Goal: Task Accomplishment & Management: Manage account settings

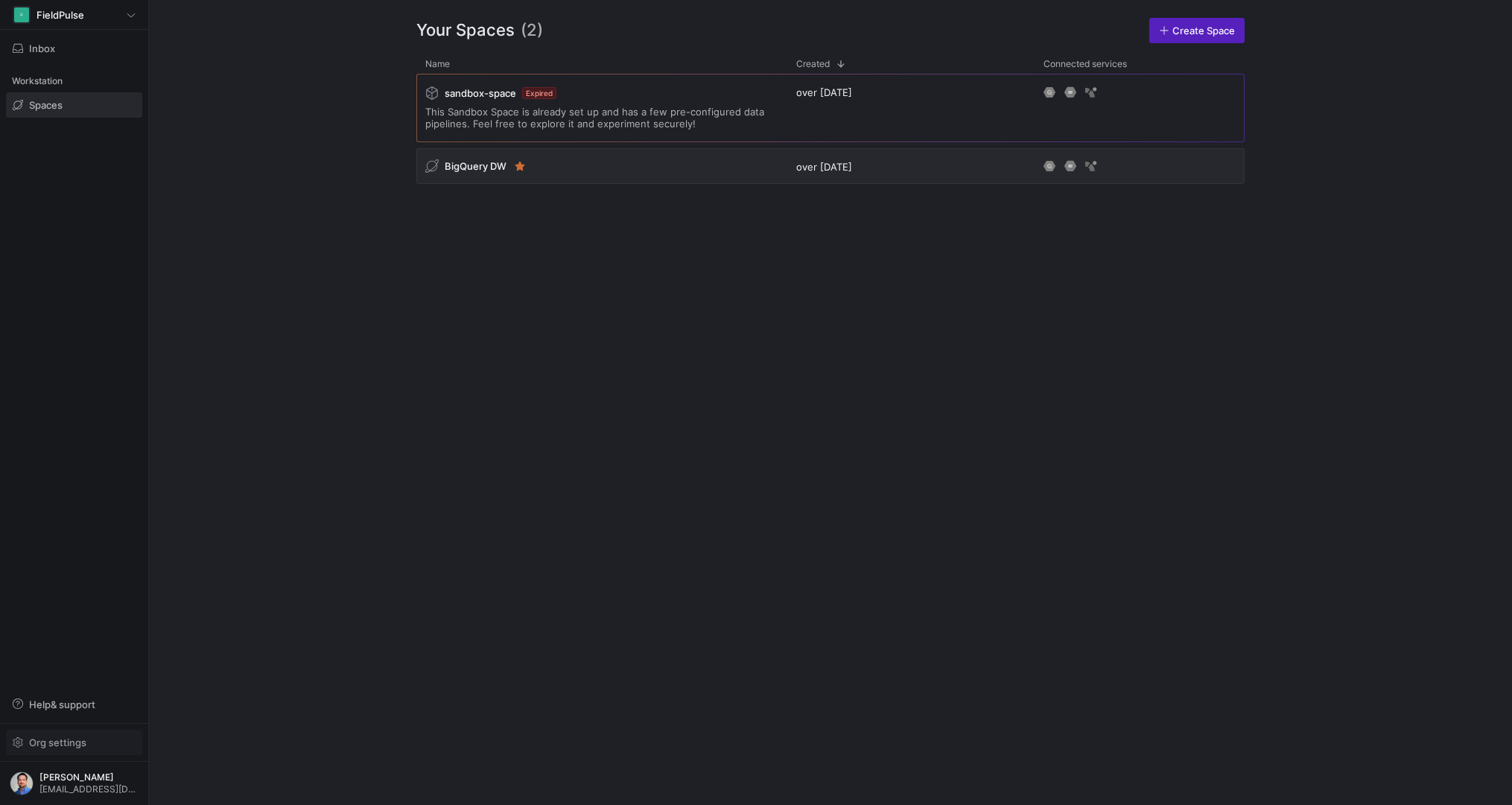
click at [78, 745] on span "Org settings" at bounding box center [57, 742] width 57 height 12
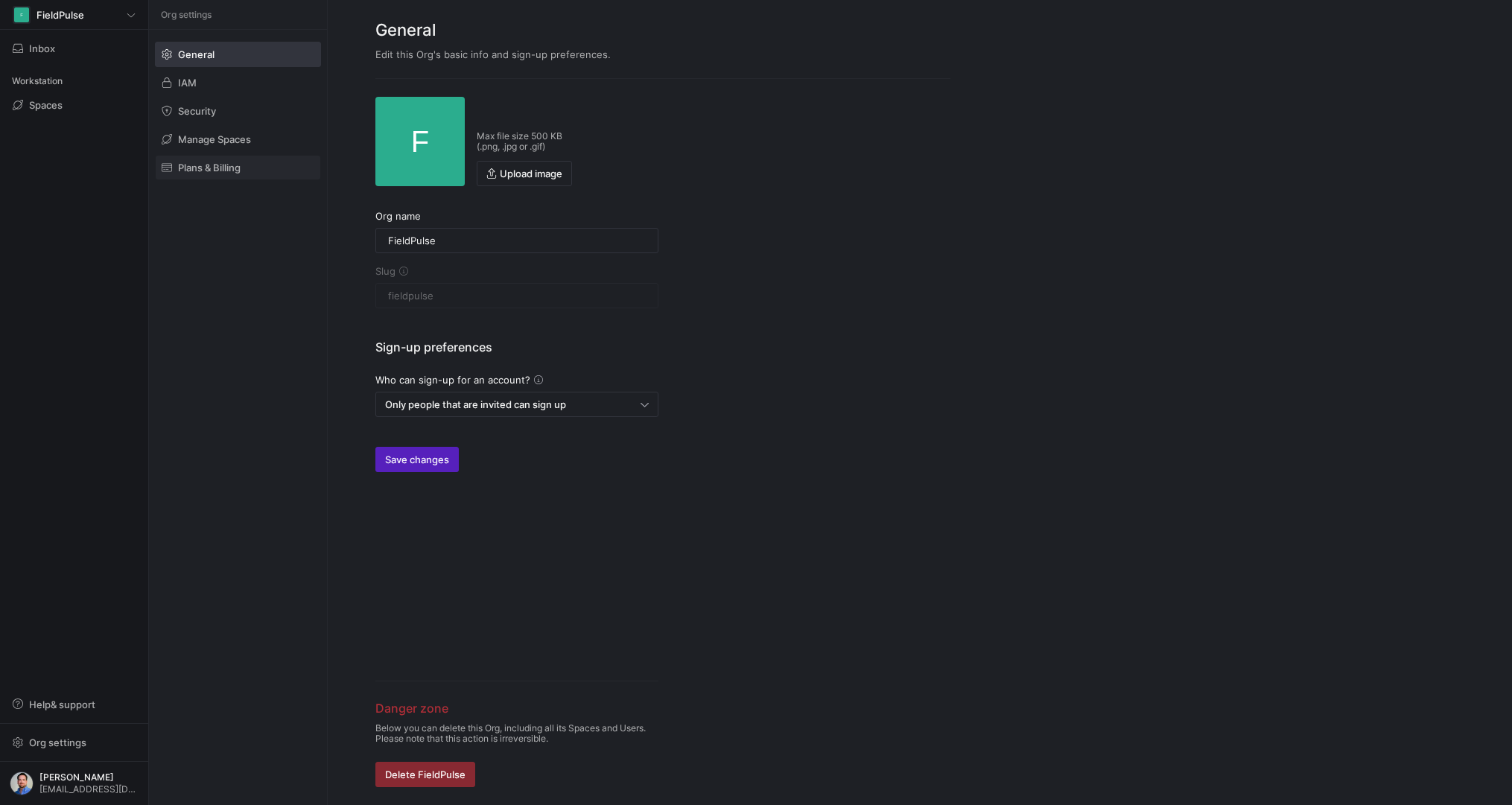
click at [206, 169] on span "Plans & Billing" at bounding box center [209, 167] width 63 height 12
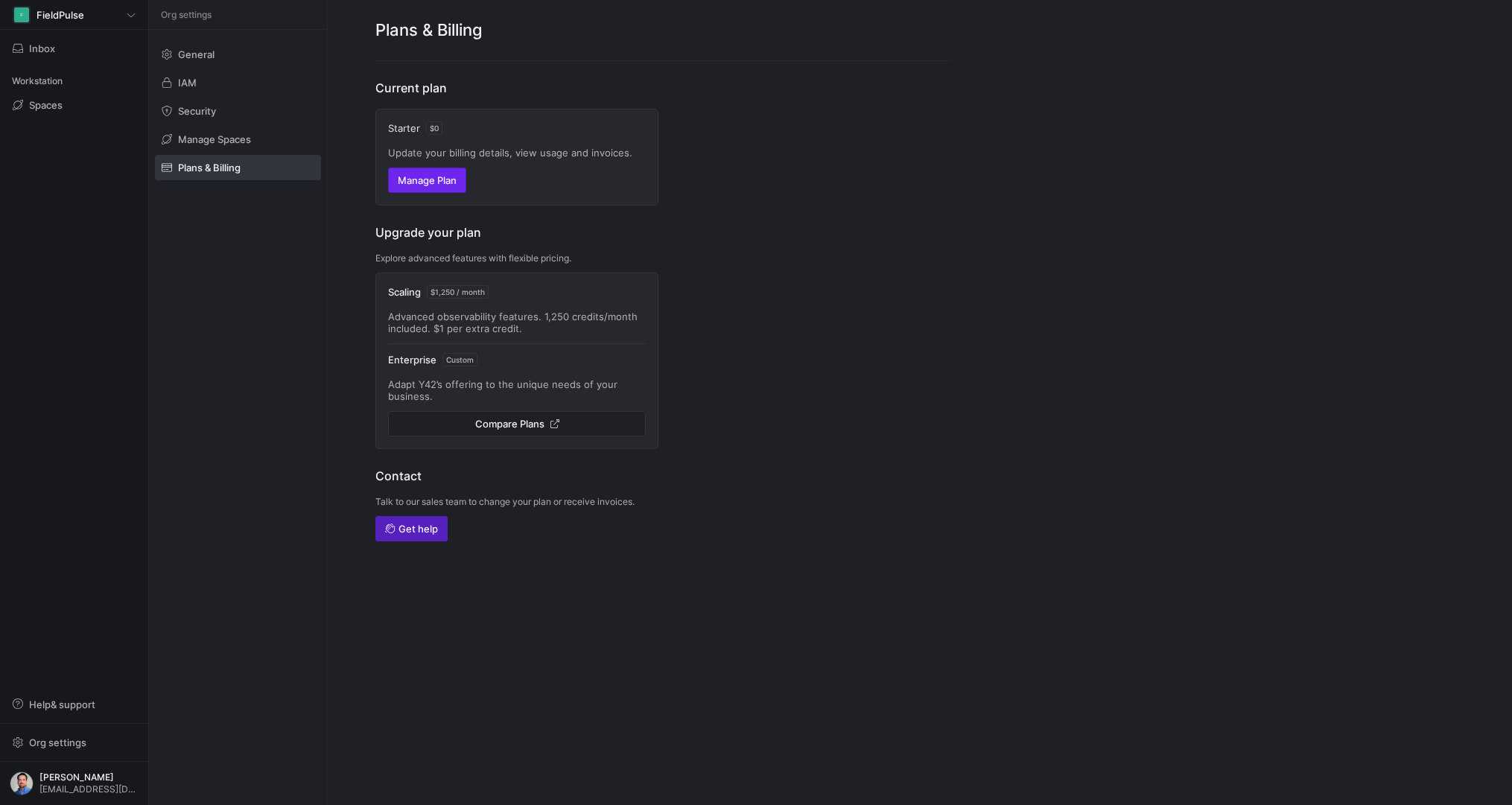
click at [421, 172] on span "button" at bounding box center [427, 180] width 77 height 24
